Goal: Register for event/course

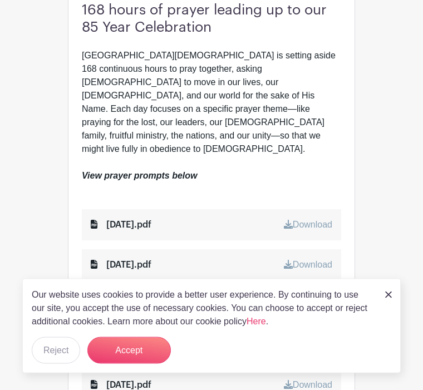
scroll to position [317, 0]
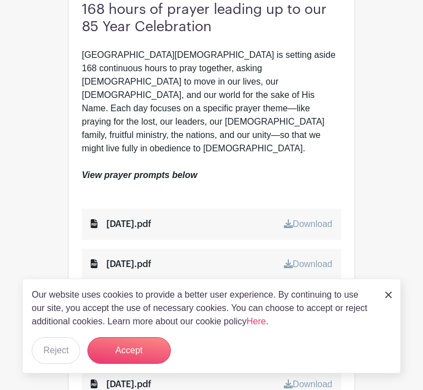
click at [120, 364] on button "Accept" at bounding box center [128, 350] width 83 height 27
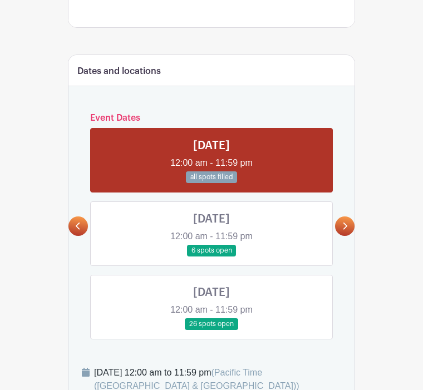
scroll to position [766, 0]
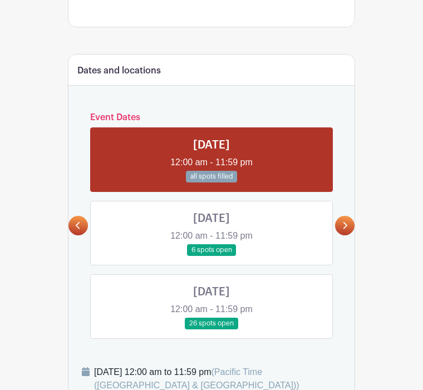
click at [211, 256] on link at bounding box center [211, 256] width 0 height 0
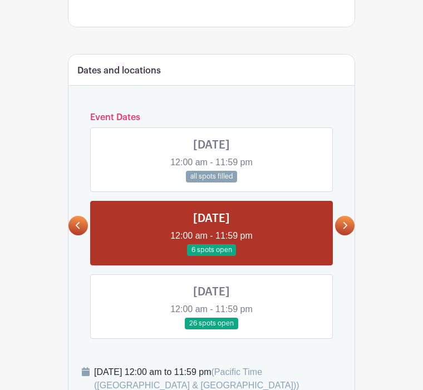
click at [211, 256] on link at bounding box center [211, 256] width 0 height 0
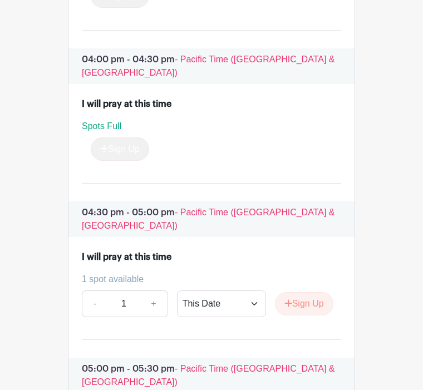
scroll to position [6308, 0]
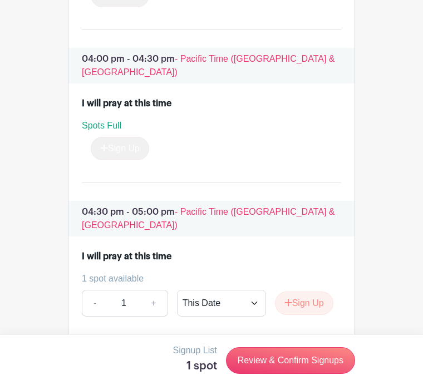
click at [287, 374] on link "Review & Confirm Signups" at bounding box center [290, 360] width 129 height 27
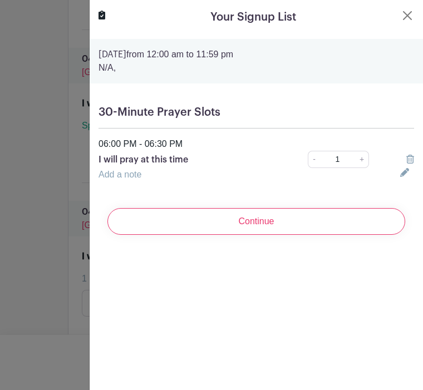
click at [253, 216] on input "Continue" at bounding box center [256, 221] width 298 height 27
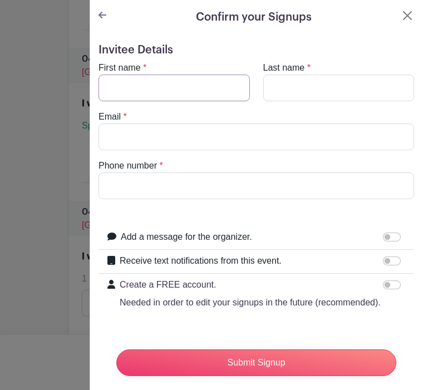
click at [124, 86] on input "First name" at bounding box center [173, 88] width 151 height 27
type input "[PERSON_NAME]"
type input "Nonaka"
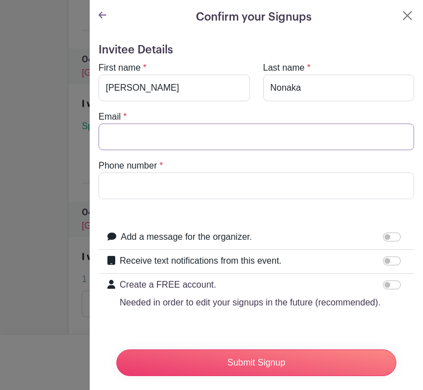
click at [135, 130] on input "Email" at bounding box center [255, 137] width 315 height 27
type input "[EMAIL_ADDRESS][DOMAIN_NAME]"
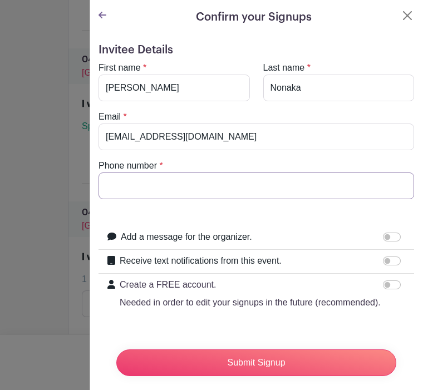
type input "8184825208"
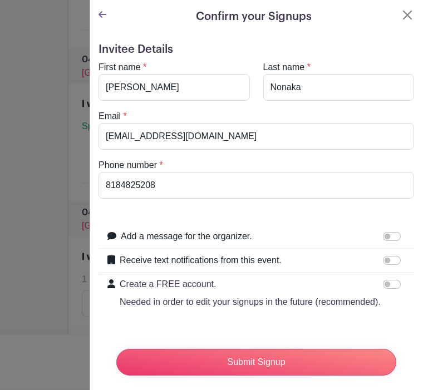
click at [388, 264] on input "Receive text notifications from this event." at bounding box center [392, 261] width 18 height 9
checkbox input "true"
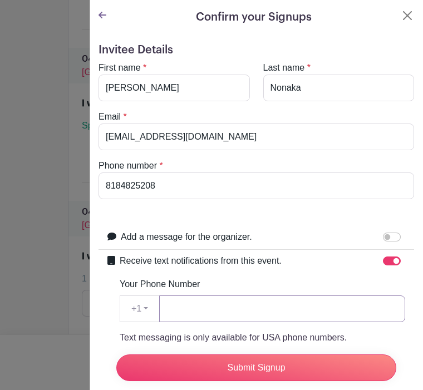
click at [218, 303] on input "Your Phone Number" at bounding box center [282, 308] width 246 height 27
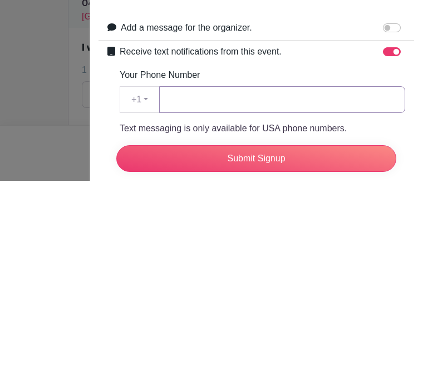
type input "8184825208"
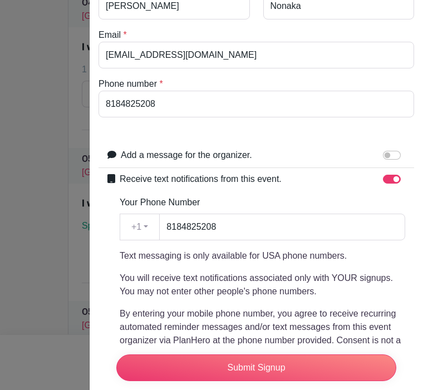
scroll to position [82, 0]
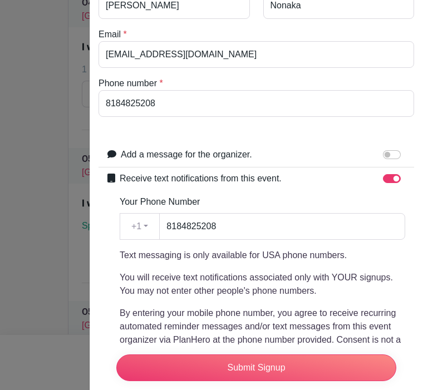
click at [387, 154] on input "Add a message for the organizer." at bounding box center [392, 154] width 18 height 9
checkbox input "true"
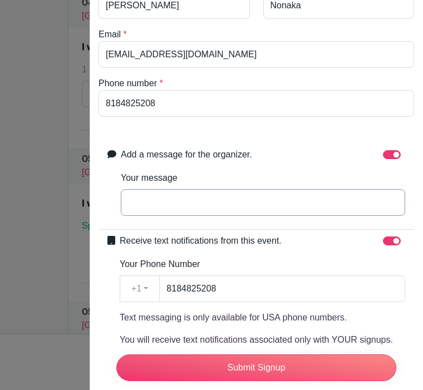
click at [142, 204] on input "Your message" at bounding box center [263, 202] width 284 height 27
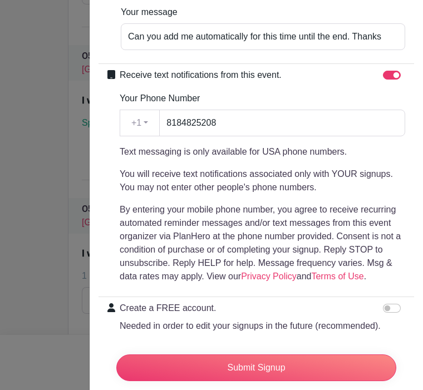
scroll to position [247, 0]
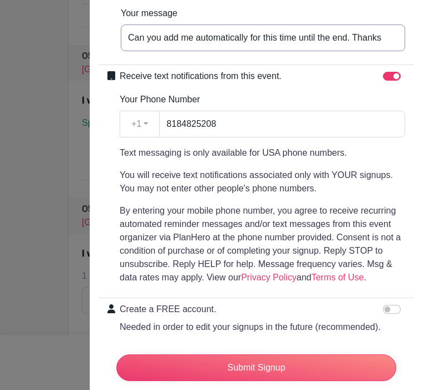
type input "Can you add me automatically for this time until the end. Thanks"
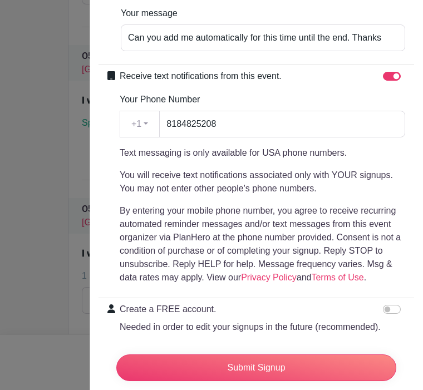
click at [248, 381] on input "Submit Signup" at bounding box center [256, 367] width 280 height 27
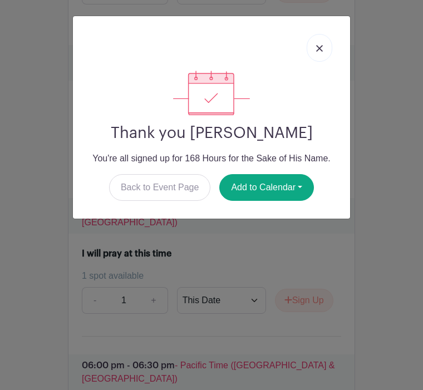
click at [321, 46] on img at bounding box center [319, 48] width 7 height 7
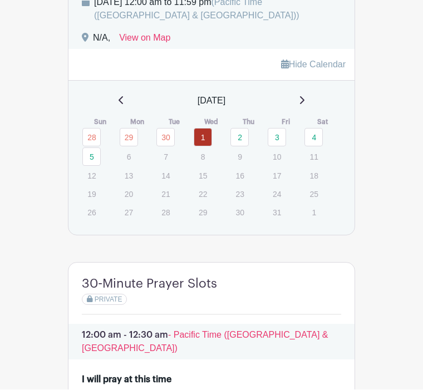
scroll to position [1136, 0]
click at [243, 128] on link "2" at bounding box center [239, 137] width 18 height 18
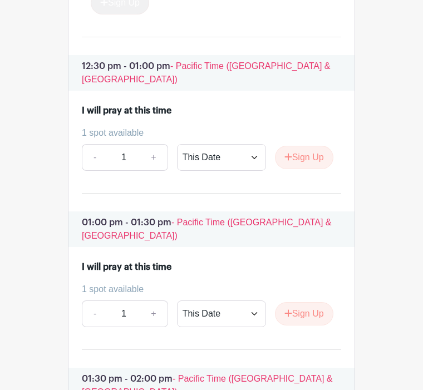
scroll to position [5259, 0]
